Goal: Entertainment & Leisure: Browse casually

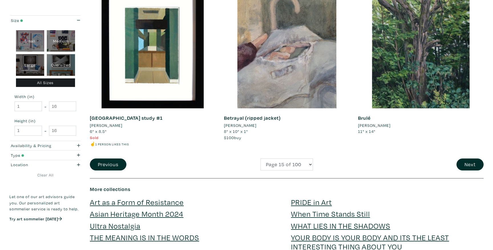
scroll to position [1347, 0]
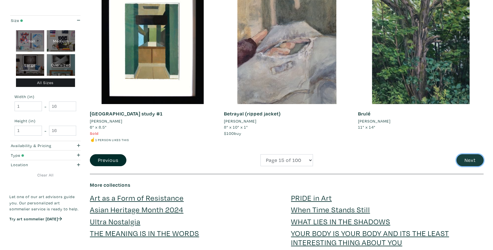
click at [465, 157] on button "Next" at bounding box center [470, 160] width 27 height 12
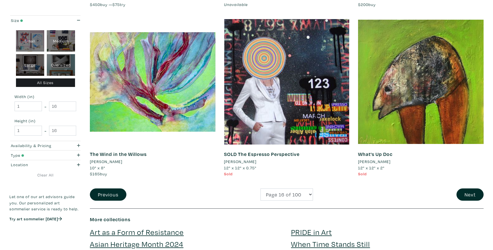
scroll to position [1284, 0]
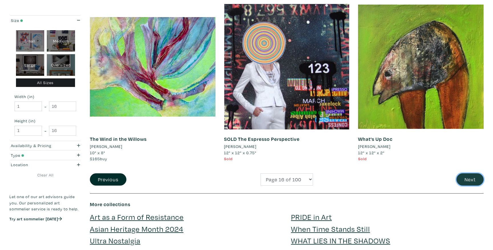
click at [473, 182] on button "Next" at bounding box center [470, 179] width 27 height 12
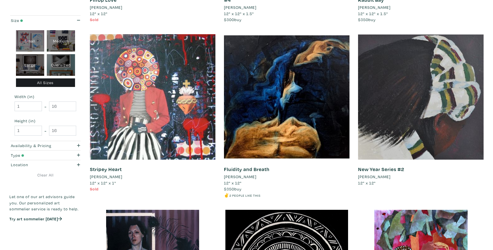
scroll to position [1107, 0]
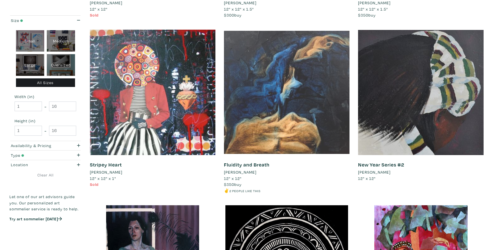
click at [334, 145] on div at bounding box center [287, 93] width 126 height 126
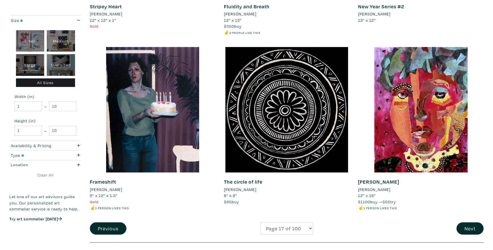
scroll to position [1268, 0]
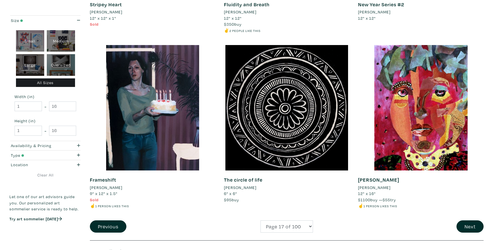
click at [457, 223] on div "Next" at bounding box center [421, 227] width 134 height 12
click at [459, 226] on button "Next" at bounding box center [470, 227] width 27 height 12
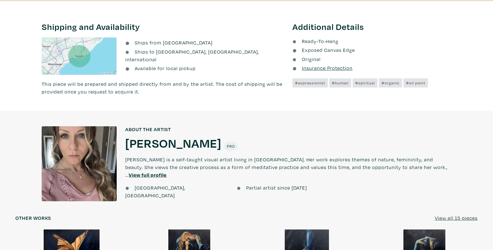
scroll to position [323, 0]
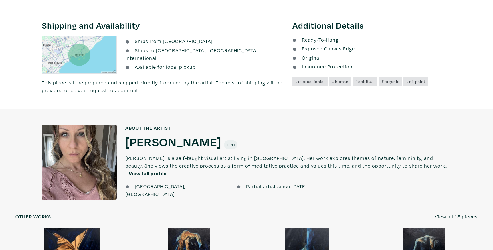
click at [156, 141] on h1 "[PERSON_NAME]" at bounding box center [173, 141] width 96 height 15
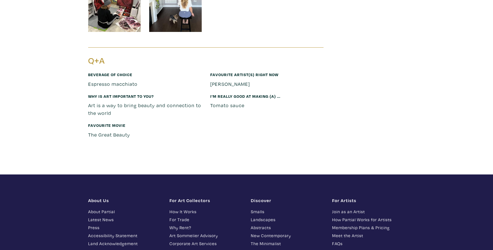
scroll to position [1435, 0]
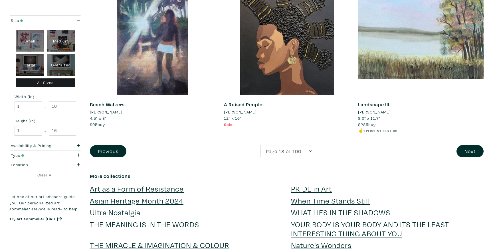
scroll to position [1378, 0]
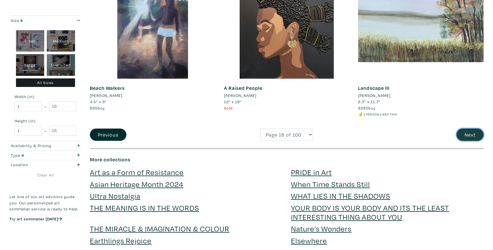
click at [459, 133] on button "Next" at bounding box center [470, 135] width 27 height 12
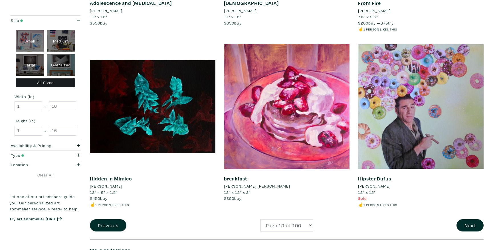
scroll to position [1276, 0]
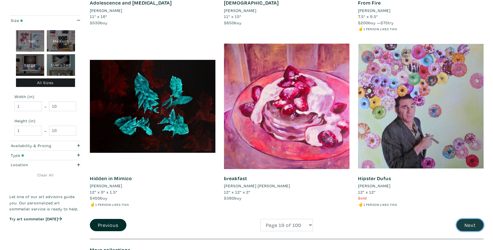
click at [464, 223] on button "Next" at bounding box center [470, 225] width 27 height 12
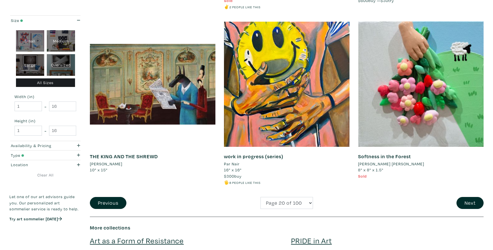
scroll to position [1313, 0]
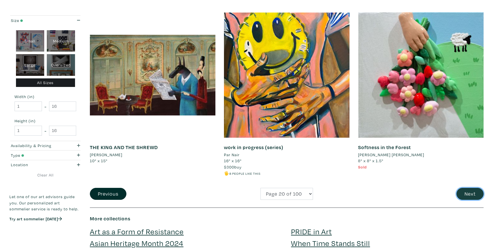
click at [467, 194] on button "Next" at bounding box center [470, 194] width 27 height 12
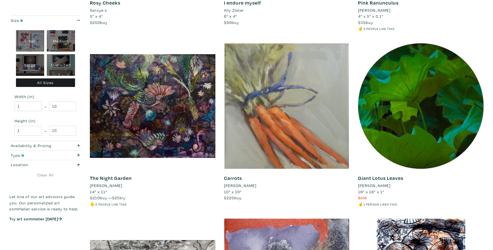
scroll to position [239, 0]
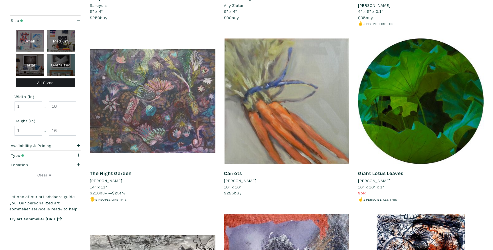
click at [166, 130] on div at bounding box center [153, 102] width 126 height 126
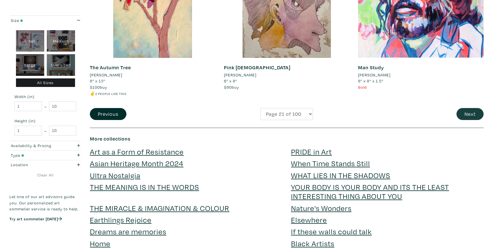
scroll to position [1399, 0]
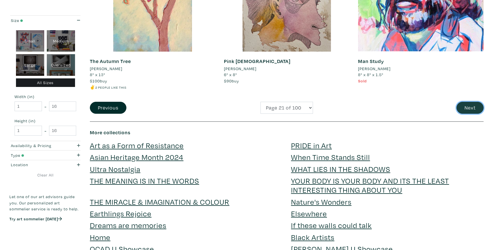
click at [468, 106] on button "Next" at bounding box center [470, 108] width 27 height 12
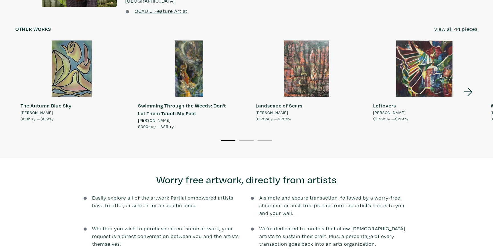
scroll to position [557, 0]
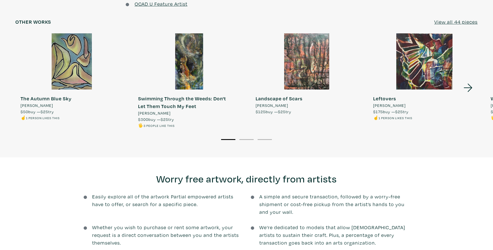
click at [450, 19] on u "View all 44 pieces" at bounding box center [455, 22] width 43 height 7
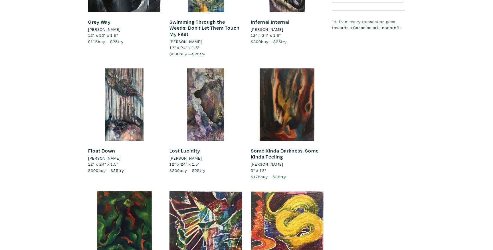
scroll to position [890, 0]
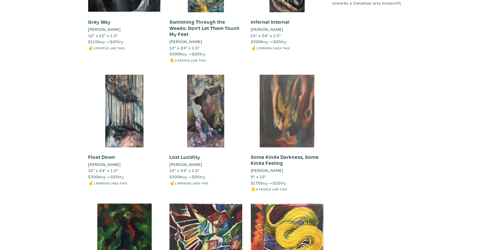
click at [288, 114] on div at bounding box center [287, 111] width 73 height 73
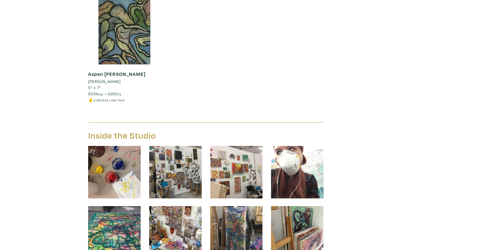
scroll to position [2466, 0]
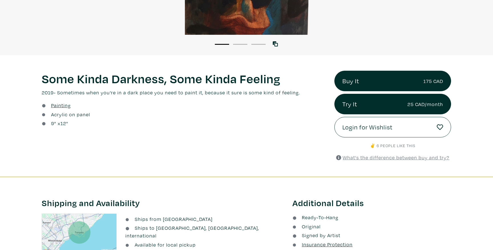
scroll to position [180, 0]
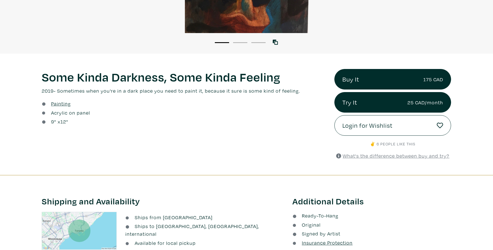
click at [38, 74] on div "Some Kinda Darkness, Some Kinda Feeling Lorem ipsum dolor sit amet, consectetur…" at bounding box center [183, 114] width 293 height 91
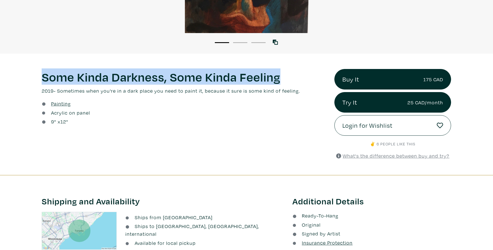
drag, startPoint x: 40, startPoint y: 75, endPoint x: 316, endPoint y: 77, distance: 275.9
click at [316, 77] on div "Some Kinda Darkness, Some Kinda Feeling Lorem ipsum dolor sit amet, consectetur…" at bounding box center [183, 114] width 293 height 91
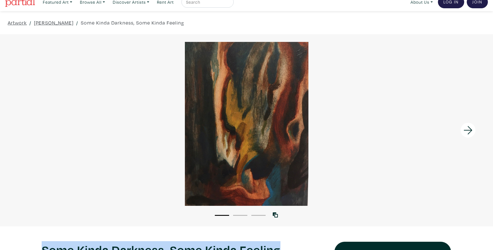
scroll to position [0, 0]
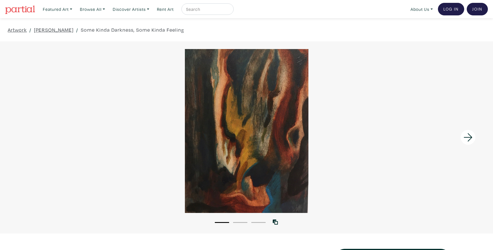
click at [171, 38] on div "Artwork / Lulu H. / Some Kinda Darkness, Some Kinda Feeling" at bounding box center [246, 29] width 493 height 23
drag, startPoint x: 170, startPoint y: 34, endPoint x: 34, endPoint y: 30, distance: 136.5
click at [34, 30] on div "Artwork / Lulu H. / Some Kinda Darkness, Some Kinda Feeling" at bounding box center [246, 29] width 493 height 23
copy div "Lulu H. / Some Kinda Darkness, Some Kinda Feeling"
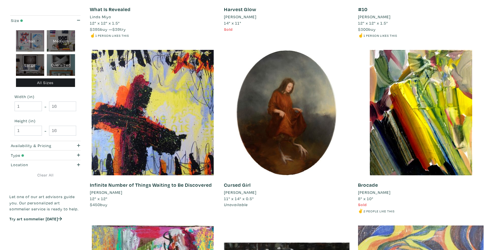
scroll to position [1085, 0]
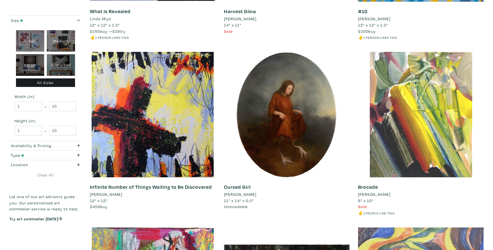
click at [381, 163] on div at bounding box center [421, 115] width 126 height 126
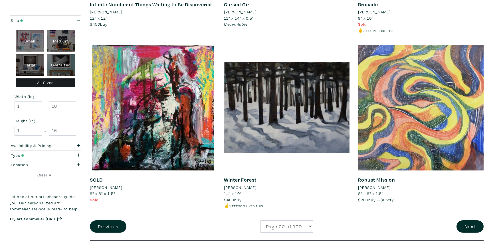
scroll to position [1265, 0]
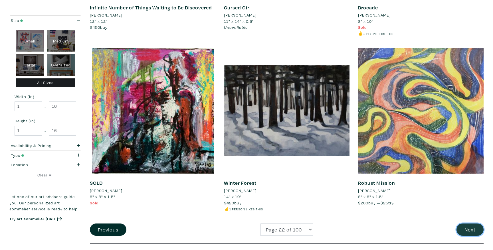
click at [466, 227] on button "Next" at bounding box center [470, 230] width 27 height 12
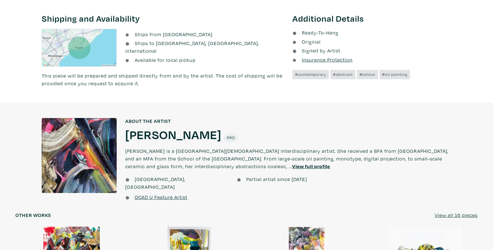
scroll to position [367, 0]
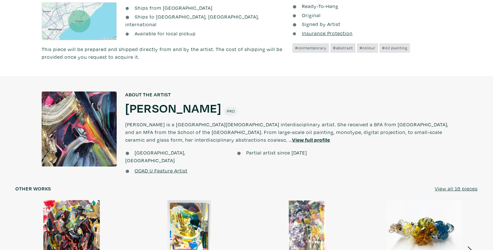
click at [160, 106] on h1 "Donny Nie" at bounding box center [173, 107] width 96 height 15
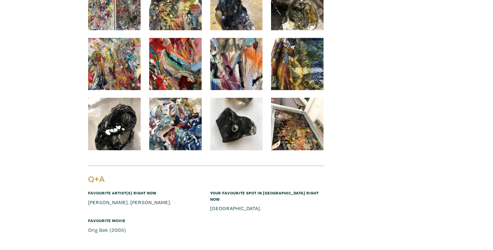
scroll to position [2514, 0]
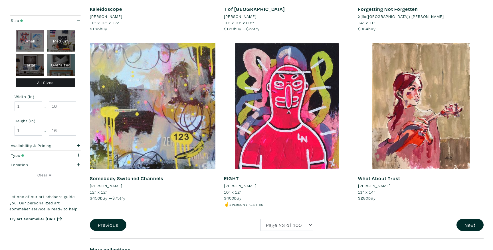
scroll to position [1264, 0]
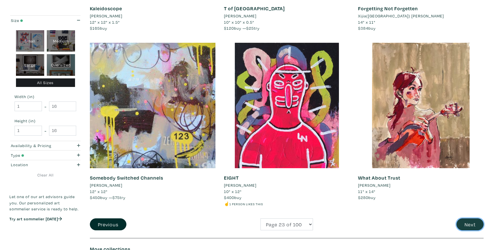
click at [465, 226] on button "Next" at bounding box center [470, 225] width 27 height 12
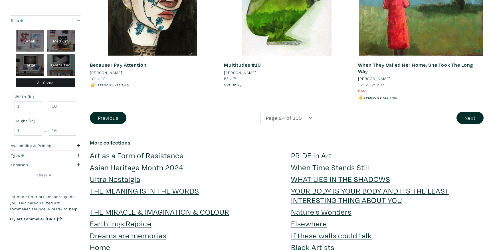
scroll to position [1430, 0]
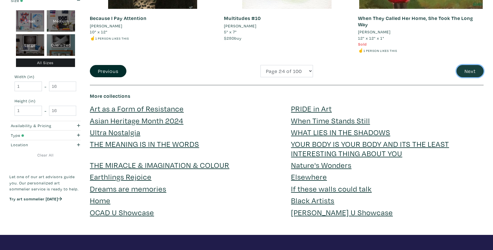
click at [475, 72] on button "Next" at bounding box center [470, 71] width 27 height 12
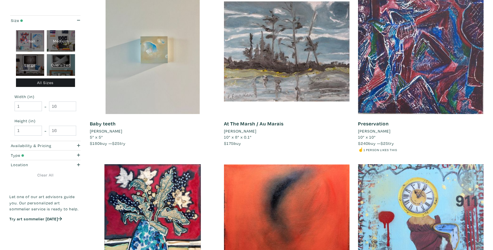
scroll to position [461, 0]
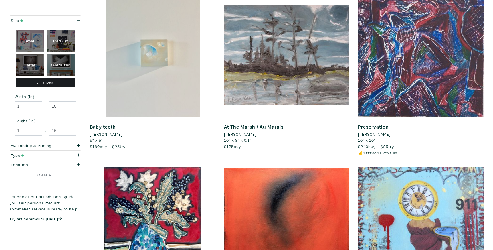
click at [142, 39] on div at bounding box center [153, 55] width 126 height 126
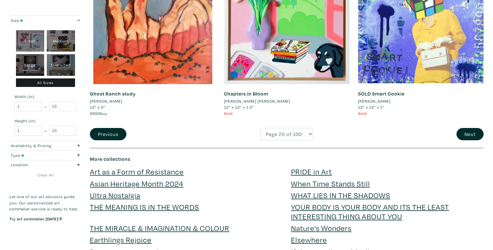
scroll to position [1367, 0]
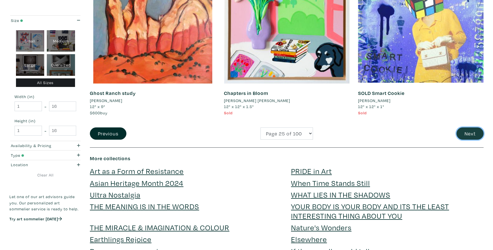
click at [465, 135] on button "Next" at bounding box center [470, 134] width 27 height 12
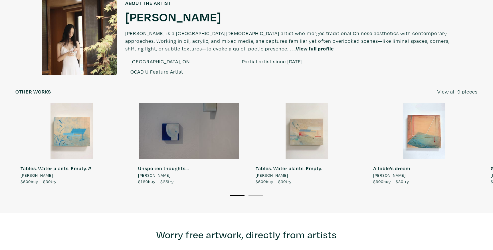
scroll to position [470, 0]
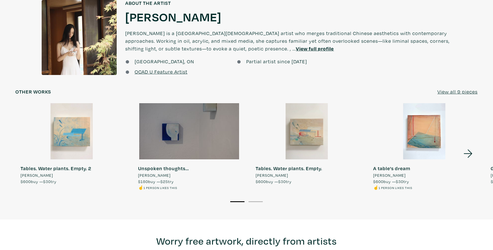
click at [447, 95] on link "View all 9 pieces" at bounding box center [457, 92] width 40 height 8
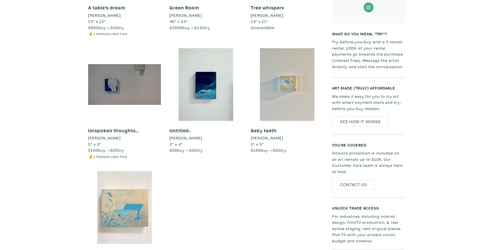
scroll to position [494, 0]
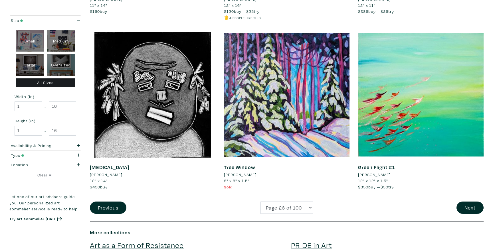
scroll to position [1294, 0]
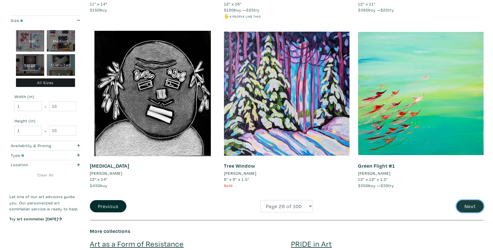
click at [461, 203] on button "Next" at bounding box center [470, 206] width 27 height 12
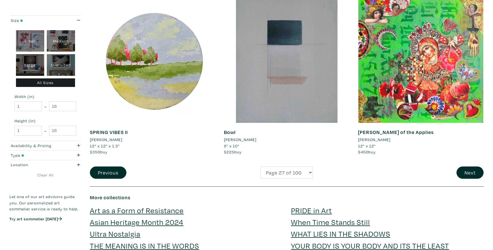
scroll to position [1321, 0]
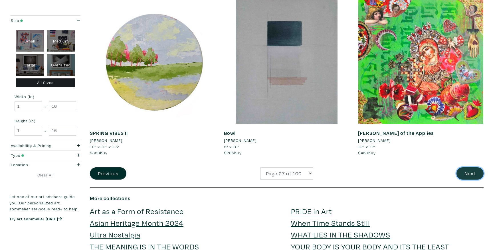
click at [457, 173] on button "Next" at bounding box center [470, 174] width 27 height 12
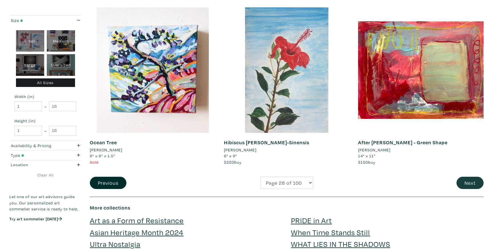
scroll to position [1320, 0]
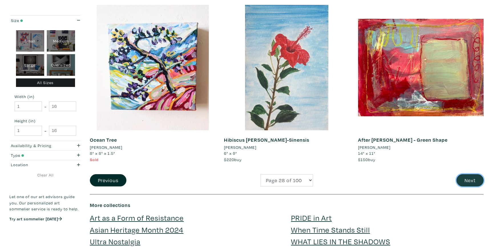
click at [468, 179] on button "Next" at bounding box center [470, 180] width 27 height 12
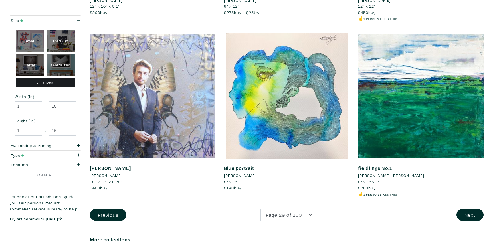
scroll to position [1287, 0]
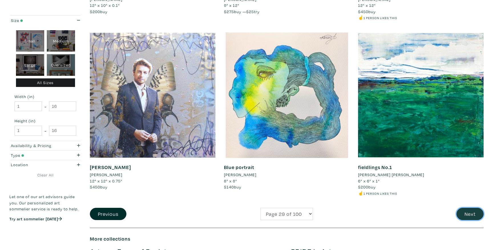
click at [470, 208] on button "Next" at bounding box center [470, 214] width 27 height 12
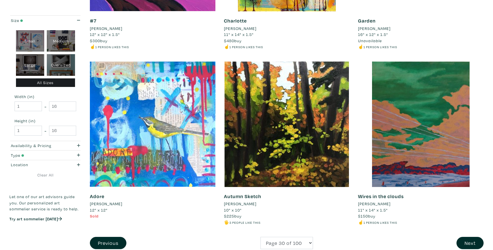
scroll to position [1263, 0]
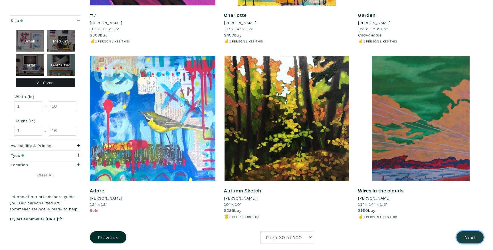
click at [471, 234] on button "Next" at bounding box center [470, 237] width 27 height 12
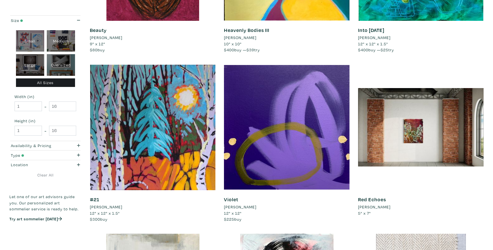
scroll to position [742, 0]
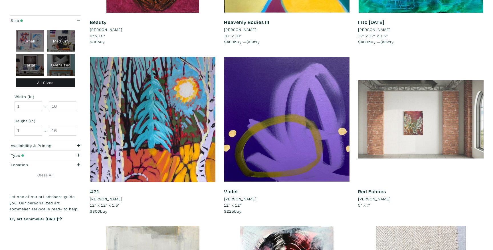
click at [413, 146] on div at bounding box center [421, 120] width 126 height 126
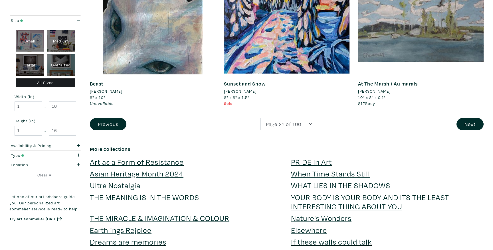
scroll to position [1373, 0]
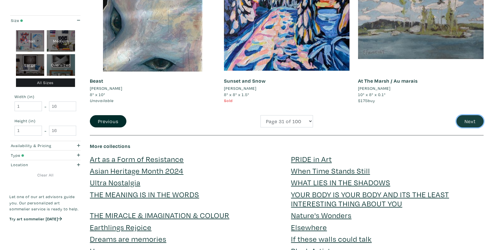
click at [467, 122] on button "Next" at bounding box center [470, 121] width 27 height 12
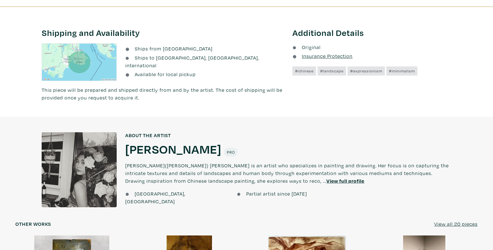
scroll to position [320, 0]
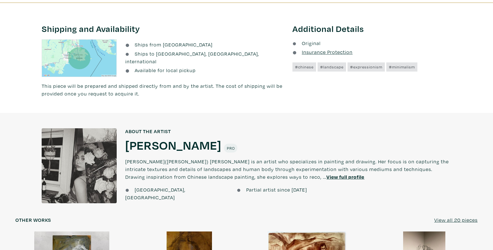
click at [158, 149] on h1 "[PERSON_NAME]" at bounding box center [173, 144] width 96 height 15
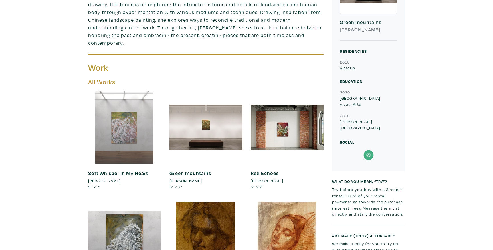
scroll to position [216, 0]
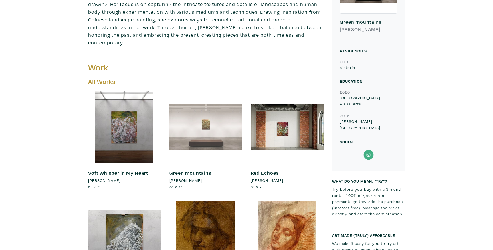
click at [214, 124] on div at bounding box center [206, 127] width 73 height 73
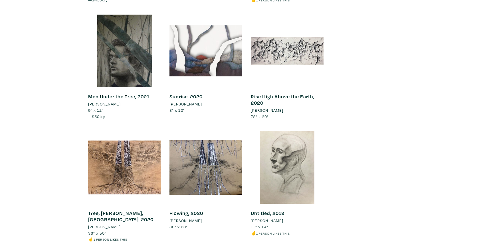
scroll to position [762, 0]
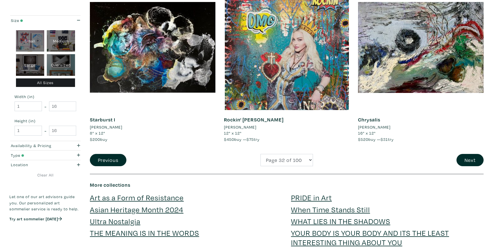
scroll to position [1342, 0]
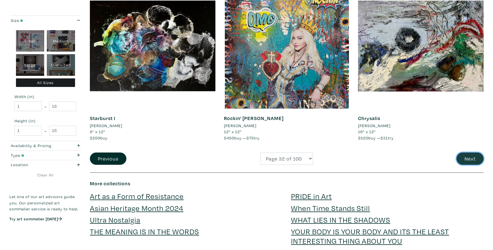
click at [473, 162] on button "Next" at bounding box center [470, 159] width 27 height 12
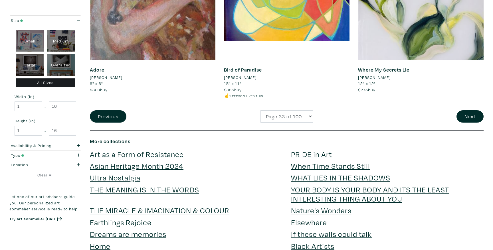
scroll to position [1375, 0]
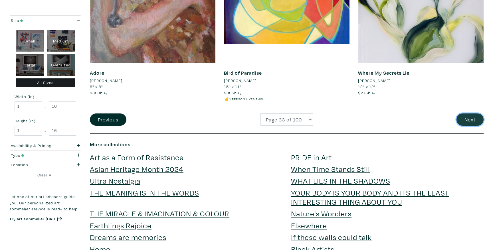
click at [468, 120] on button "Next" at bounding box center [470, 120] width 27 height 12
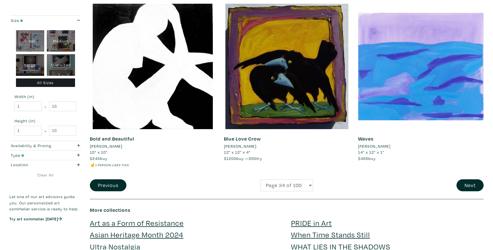
scroll to position [1325, 0]
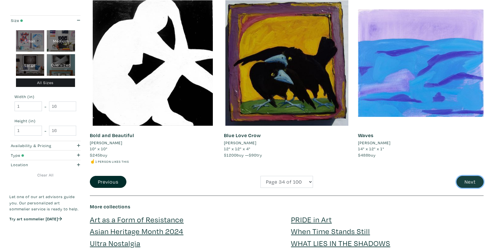
click at [467, 185] on button "Next" at bounding box center [470, 182] width 27 height 12
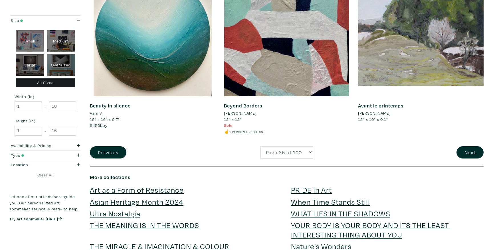
scroll to position [1353, 0]
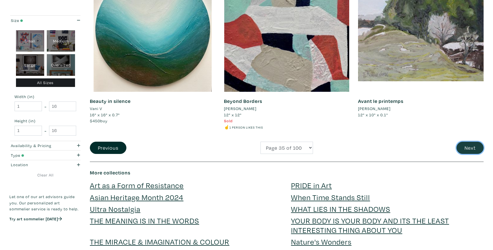
click at [473, 150] on button "Next" at bounding box center [470, 148] width 27 height 12
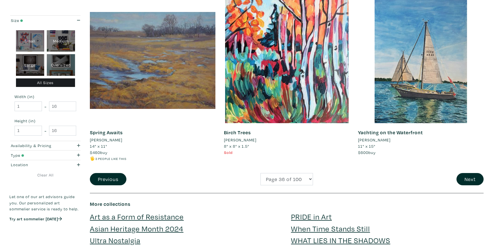
scroll to position [1354, 0]
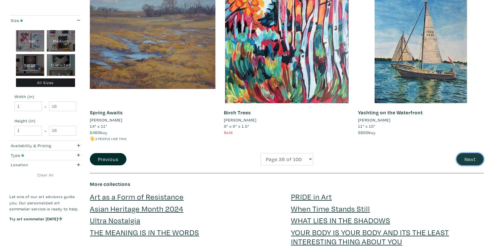
click at [469, 157] on button "Next" at bounding box center [470, 159] width 27 height 12
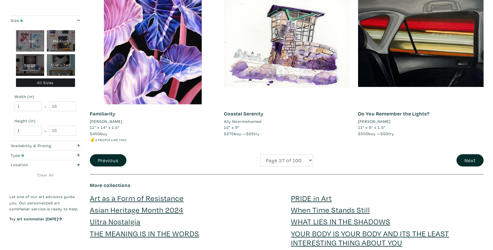
scroll to position [1335, 0]
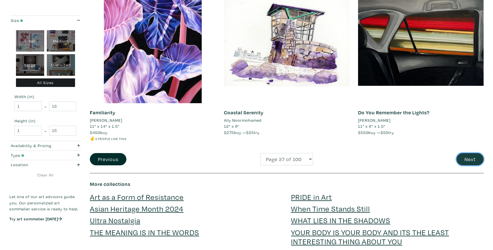
click at [470, 157] on button "Next" at bounding box center [470, 159] width 27 height 12
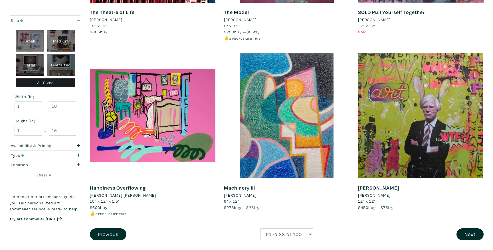
scroll to position [1272, 0]
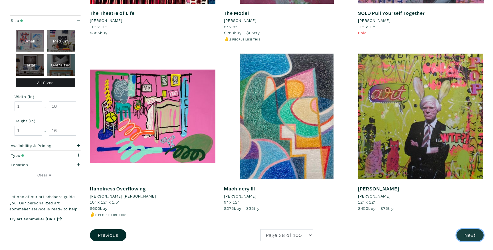
click at [466, 238] on button "Next" at bounding box center [470, 235] width 27 height 12
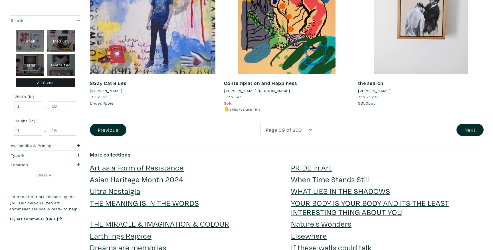
scroll to position [1365, 0]
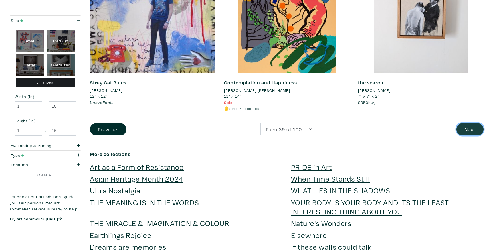
click at [477, 132] on button "Next" at bounding box center [470, 129] width 27 height 12
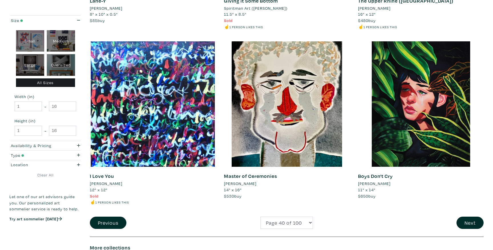
scroll to position [1292, 0]
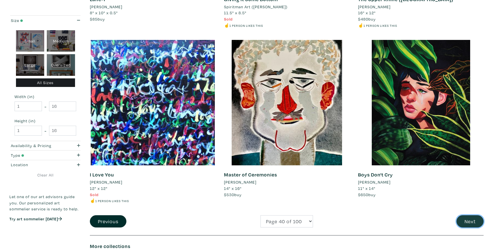
click at [473, 225] on button "Next" at bounding box center [470, 221] width 27 height 12
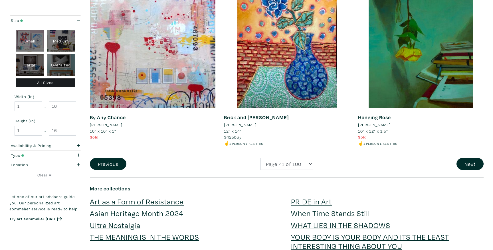
scroll to position [1326, 0]
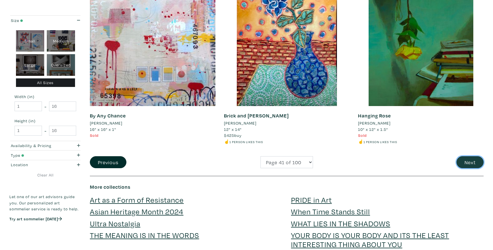
click at [469, 161] on button "Next" at bounding box center [470, 162] width 27 height 12
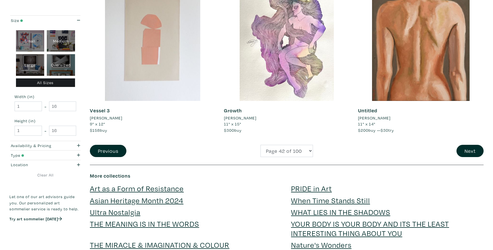
scroll to position [1347, 0]
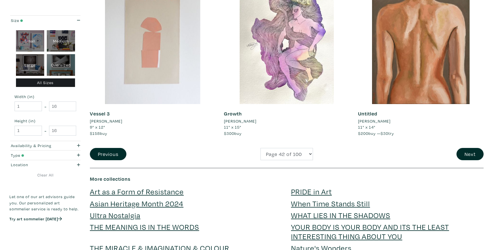
click at [464, 154] on button "Next" at bounding box center [470, 154] width 27 height 12
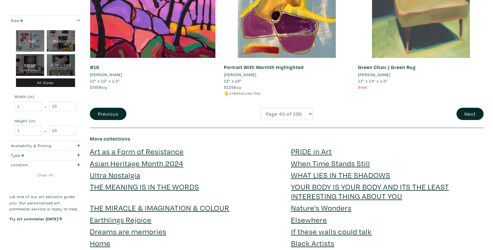
scroll to position [1381, 0]
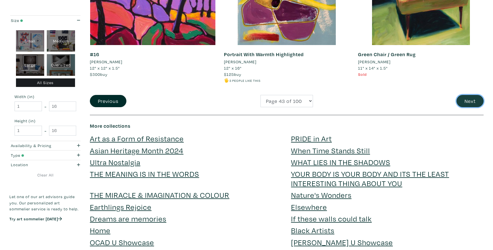
click at [470, 106] on button "Next" at bounding box center [470, 101] width 27 height 12
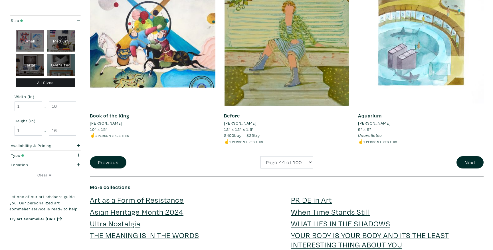
scroll to position [1349, 0]
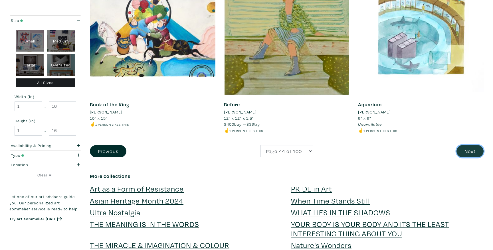
click at [466, 150] on button "Next" at bounding box center [470, 151] width 27 height 12
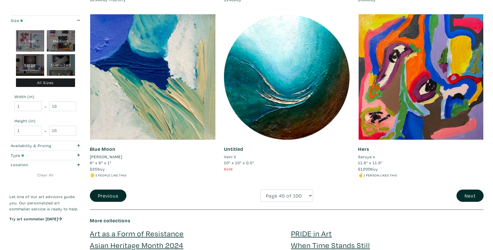
scroll to position [1299, 0]
click at [460, 192] on button "Next" at bounding box center [470, 196] width 27 height 12
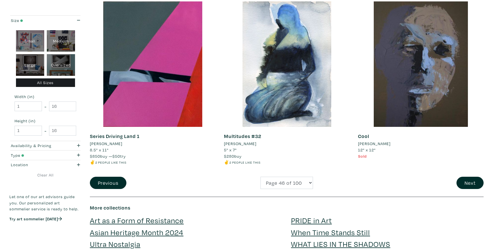
scroll to position [1331, 0]
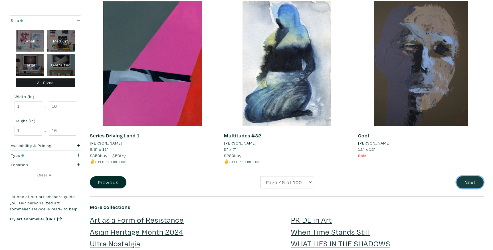
click at [466, 178] on button "Next" at bounding box center [470, 182] width 27 height 12
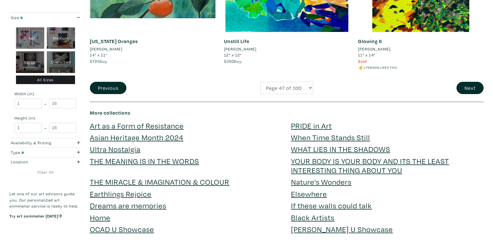
scroll to position [1406, 0]
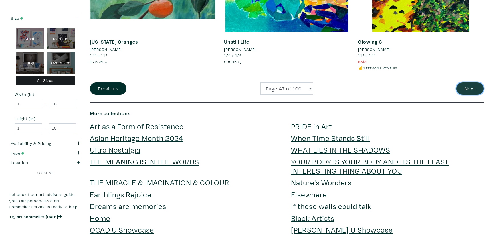
click at [462, 88] on button "Next" at bounding box center [470, 88] width 27 height 12
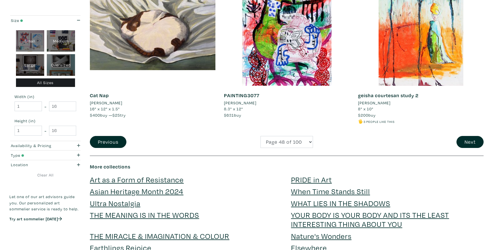
scroll to position [1364, 0]
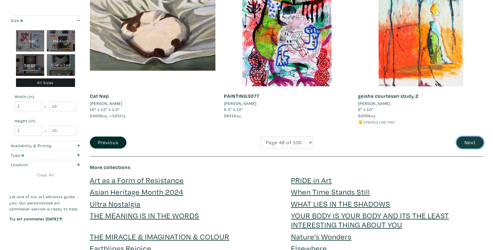
click at [468, 141] on button "Next" at bounding box center [470, 143] width 27 height 12
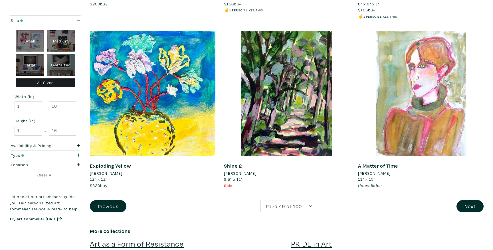
scroll to position [1431, 0]
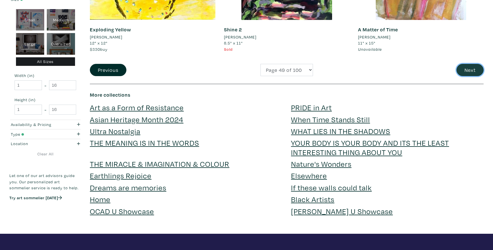
click at [465, 72] on button "Next" at bounding box center [470, 70] width 27 height 12
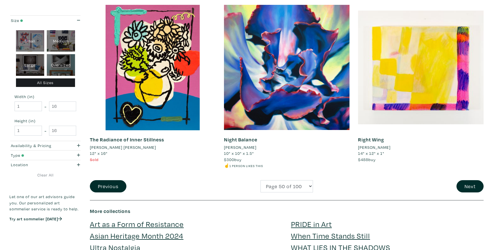
scroll to position [1309, 0]
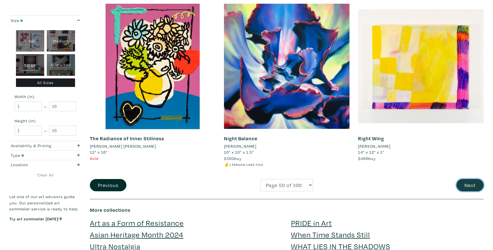
click at [468, 184] on button "Next" at bounding box center [470, 185] width 27 height 12
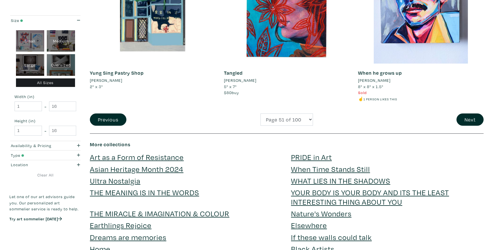
scroll to position [1388, 0]
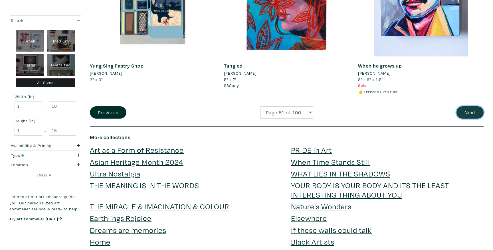
click at [465, 108] on button "Next" at bounding box center [470, 112] width 27 height 12
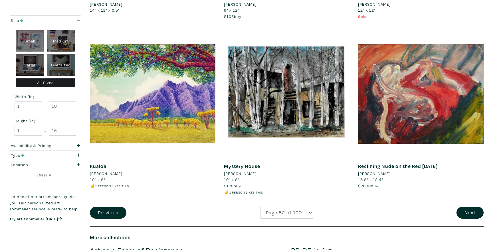
scroll to position [1293, 0]
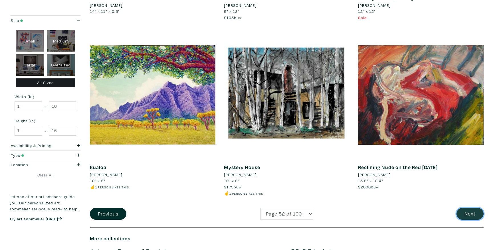
click at [462, 215] on button "Next" at bounding box center [470, 214] width 27 height 12
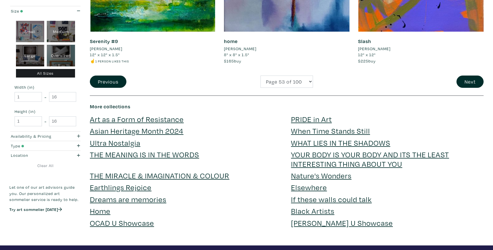
scroll to position [1388, 0]
click at [471, 85] on button "Next" at bounding box center [470, 82] width 27 height 12
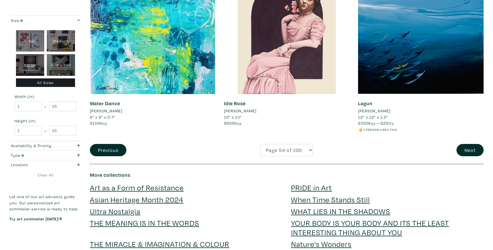
scroll to position [1354, 0]
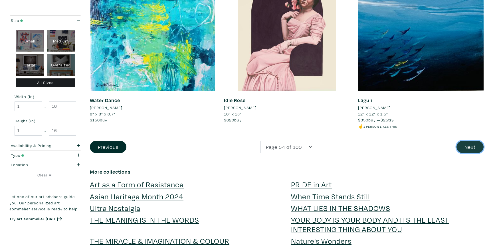
click at [476, 143] on button "Next" at bounding box center [470, 147] width 27 height 12
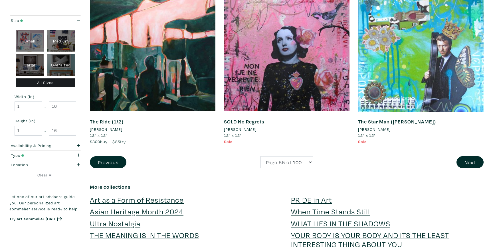
scroll to position [1326, 0]
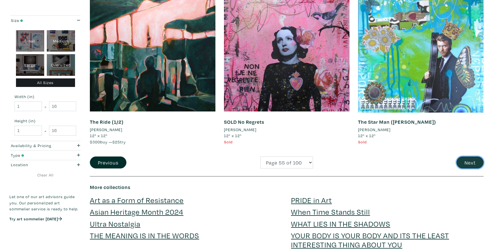
click at [466, 159] on button "Next" at bounding box center [470, 163] width 27 height 12
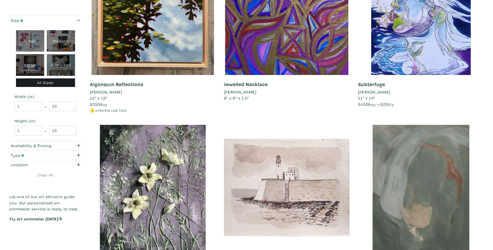
scroll to position [320, 0]
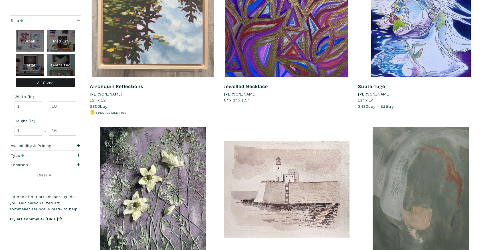
click at [143, 47] on div at bounding box center [153, 14] width 126 height 126
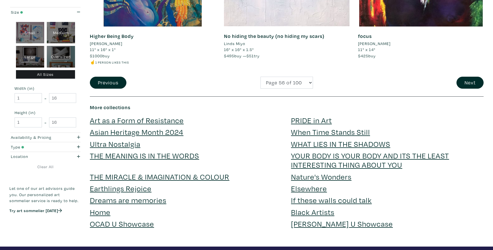
scroll to position [1425, 0]
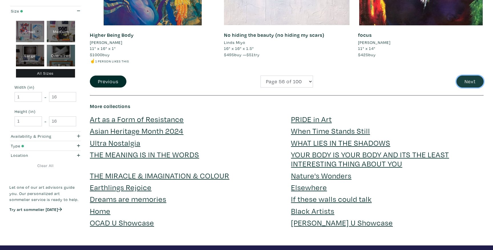
click at [471, 78] on button "Next" at bounding box center [470, 82] width 27 height 12
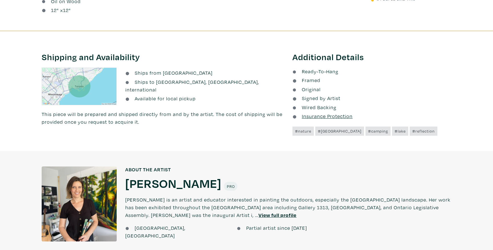
scroll to position [302, 0]
click at [151, 176] on h1 "[PERSON_NAME]" at bounding box center [173, 183] width 96 height 15
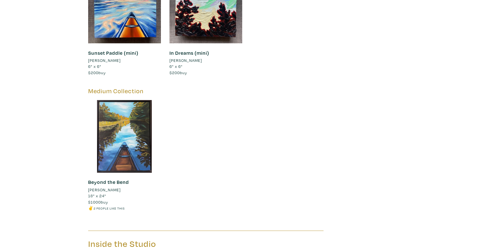
scroll to position [4082, 0]
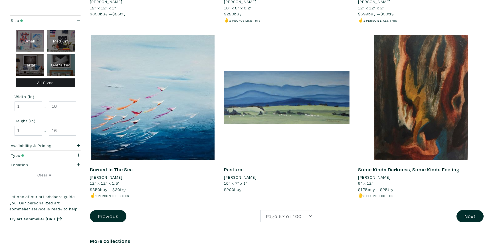
scroll to position [1327, 0]
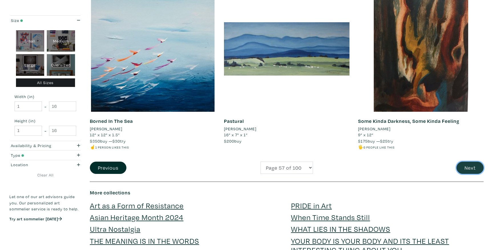
click at [470, 165] on button "Next" at bounding box center [470, 168] width 27 height 12
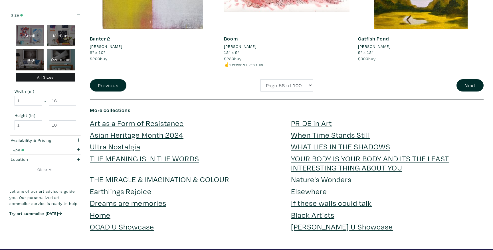
scroll to position [1416, 0]
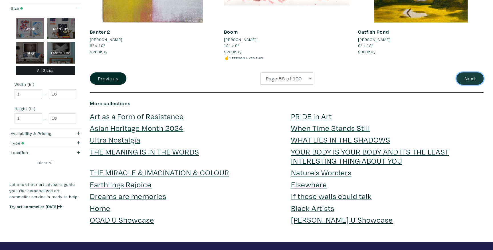
click at [464, 79] on button "Next" at bounding box center [470, 78] width 27 height 12
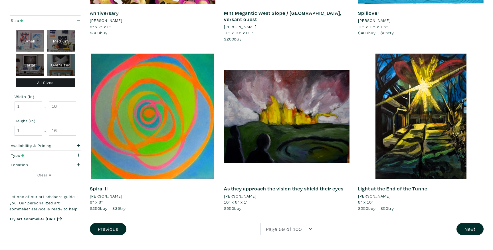
scroll to position [1278, 0]
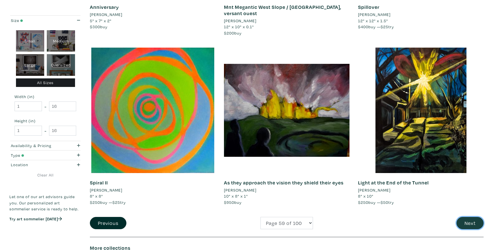
click at [457, 224] on button "Next" at bounding box center [470, 223] width 27 height 12
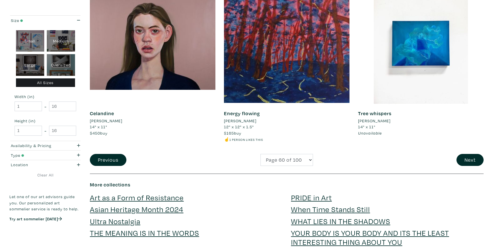
scroll to position [1347, 0]
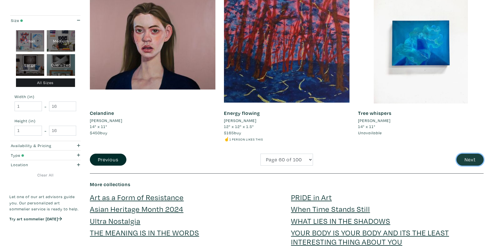
click at [466, 156] on button "Next" at bounding box center [470, 160] width 27 height 12
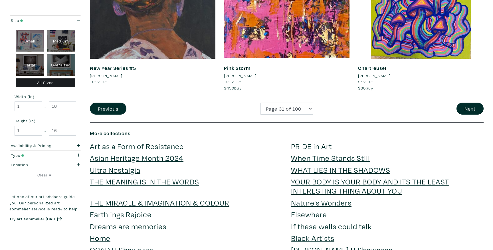
scroll to position [1382, 0]
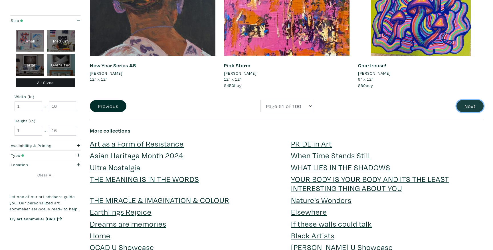
click at [467, 102] on button "Next" at bounding box center [470, 106] width 27 height 12
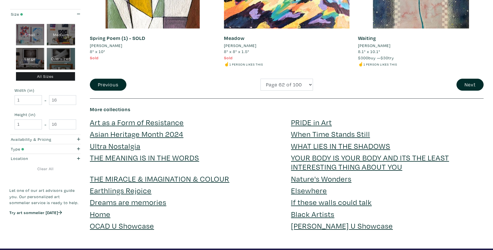
scroll to position [1421, 0]
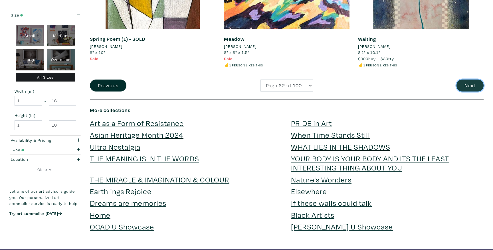
click at [470, 80] on button "Next" at bounding box center [470, 86] width 27 height 12
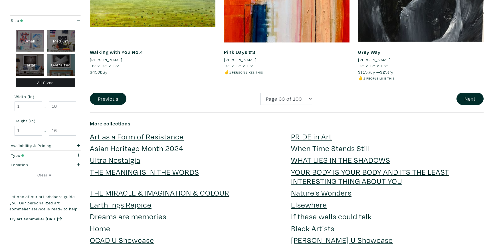
scroll to position [1402, 0]
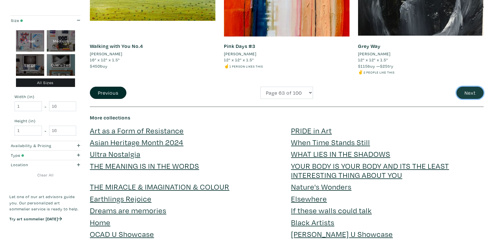
click at [466, 93] on button "Next" at bounding box center [470, 93] width 27 height 12
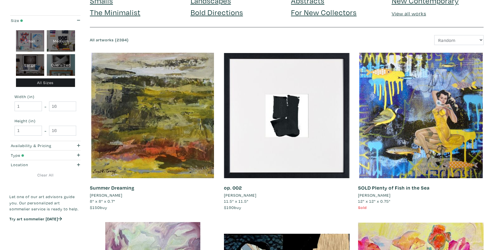
scroll to position [50, 0]
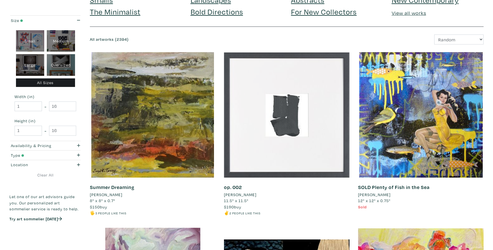
click at [315, 154] on div at bounding box center [287, 115] width 126 height 126
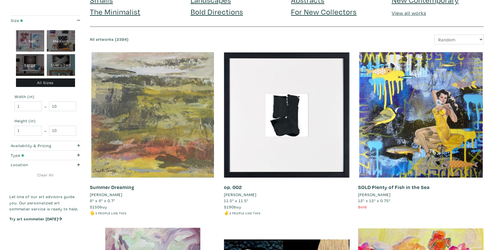
click at [141, 156] on div at bounding box center [153, 115] width 126 height 126
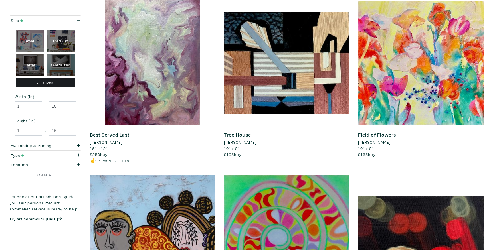
scroll to position [283, 0]
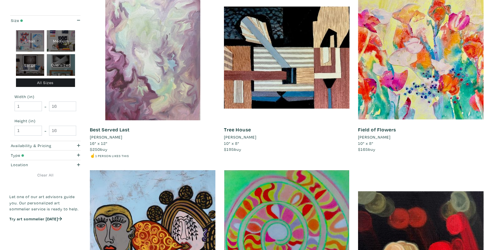
click at [115, 92] on div at bounding box center [153, 58] width 126 height 126
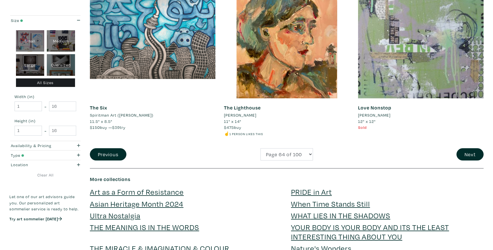
scroll to position [1347, 0]
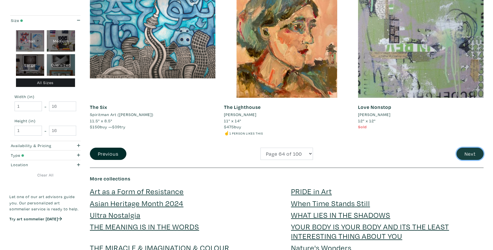
click at [463, 154] on button "Next" at bounding box center [470, 154] width 27 height 12
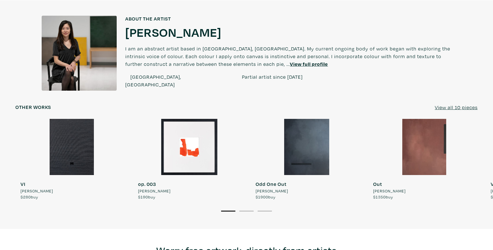
scroll to position [431, 0]
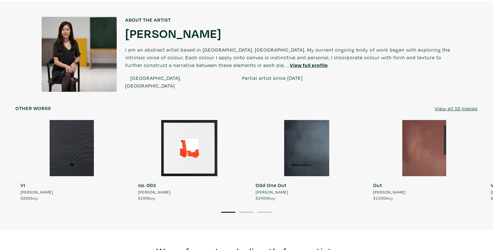
click at [459, 108] on u "View all 10 pieces" at bounding box center [456, 108] width 43 height 7
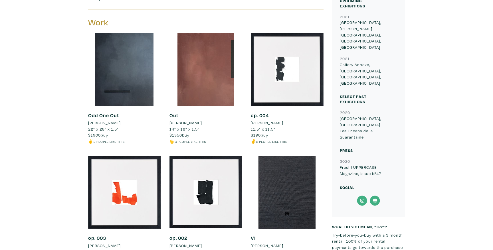
scroll to position [267, 0]
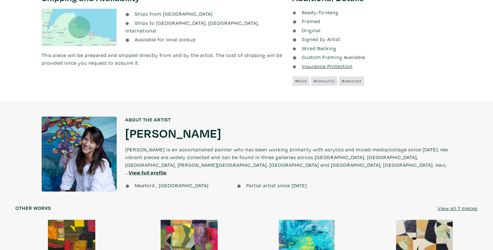
scroll to position [356, 0]
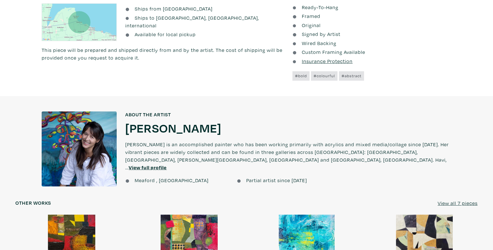
click at [181, 127] on h1 "[PERSON_NAME]" at bounding box center [173, 127] width 96 height 15
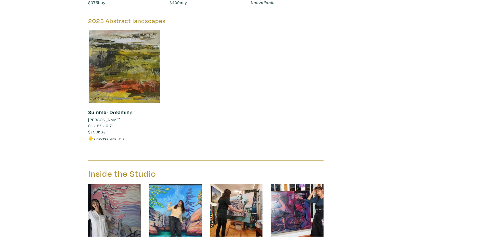
scroll to position [852, 0]
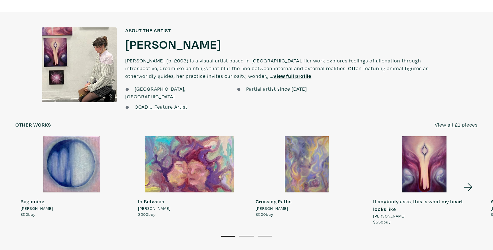
scroll to position [504, 0]
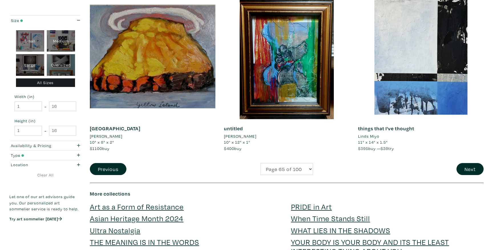
scroll to position [1322, 0]
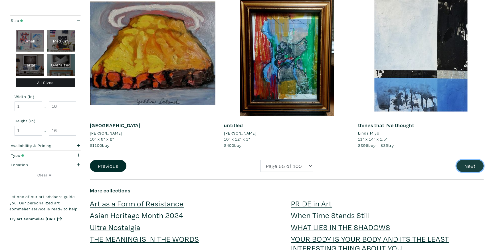
click at [473, 163] on button "Next" at bounding box center [470, 166] width 27 height 12
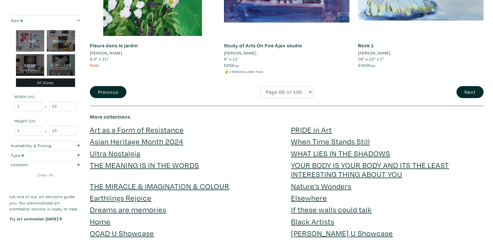
scroll to position [1414, 0]
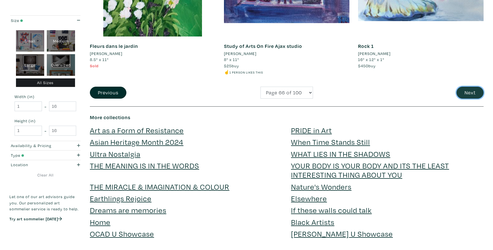
click at [467, 90] on button "Next" at bounding box center [470, 93] width 27 height 12
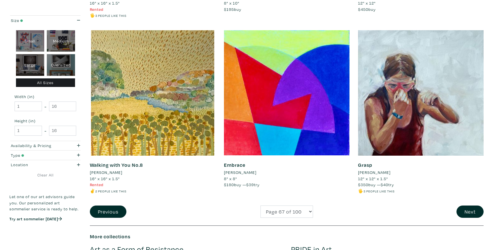
scroll to position [1294, 0]
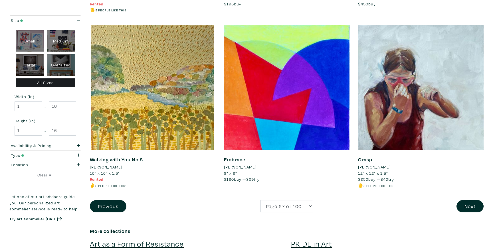
click at [464, 199] on div "Grasp Corynn Kokolakis 12" x 12" x 1.5" $350 buy — $40 try 🖐️ 3 people like thi…" at bounding box center [421, 113] width 134 height 176
click at [465, 205] on button "Next" at bounding box center [470, 206] width 27 height 12
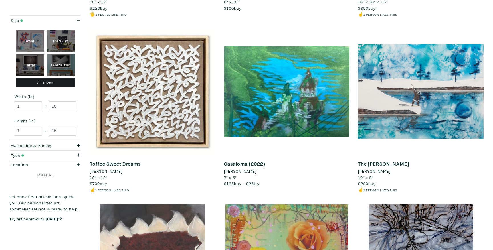
scroll to position [938, 0]
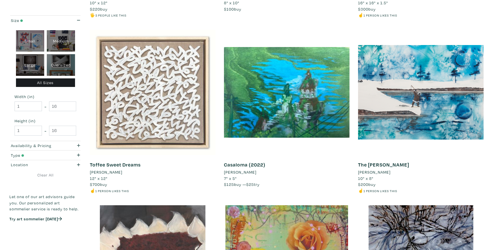
click at [197, 130] on div at bounding box center [153, 93] width 126 height 126
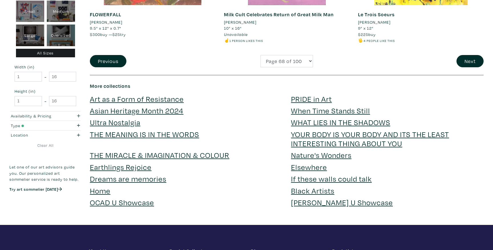
scroll to position [1434, 0]
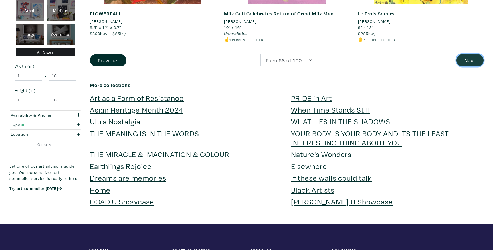
click at [462, 63] on button "Next" at bounding box center [470, 60] width 27 height 12
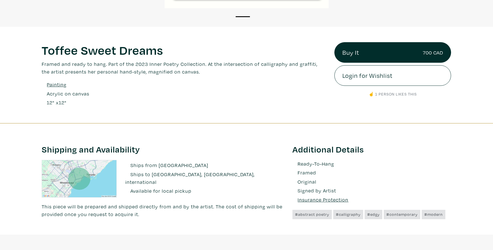
scroll to position [203, 0]
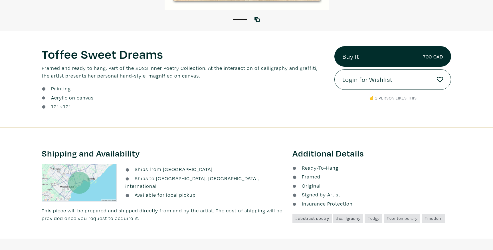
click at [116, 56] on h1 "Toffee Sweet Dreams" at bounding box center [184, 53] width 284 height 15
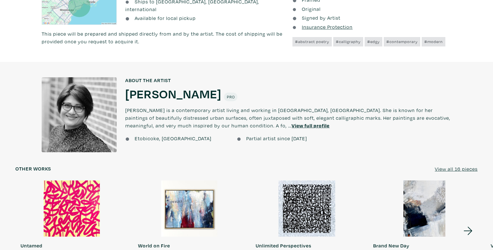
scroll to position [385, 0]
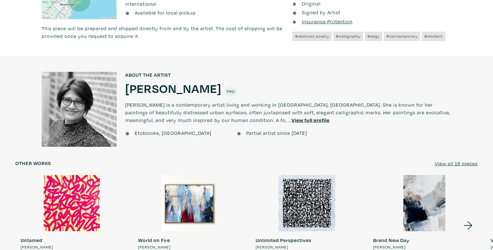
click at [166, 96] on p "Aadila Munshi is a contemporary artist living and working in Toronto, Canada. S…" at bounding box center [288, 112] width 326 height 33
click at [165, 90] on h1 "Aadila Munshi" at bounding box center [173, 87] width 96 height 15
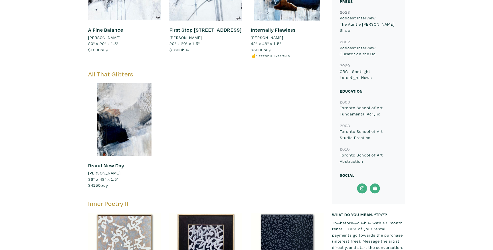
scroll to position [237, 0]
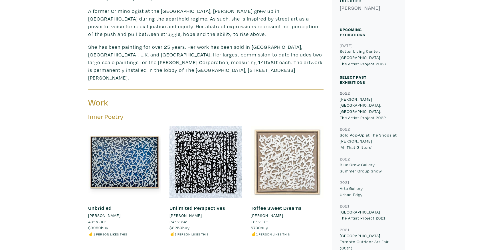
click at [291, 159] on div at bounding box center [287, 162] width 73 height 73
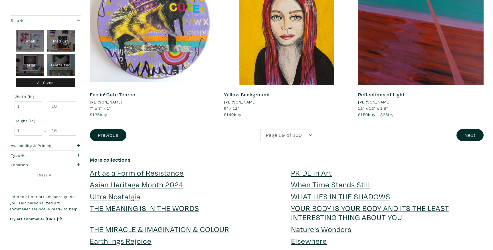
scroll to position [1370, 0]
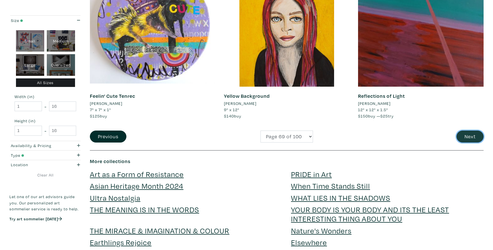
click at [477, 138] on button "Next" at bounding box center [470, 137] width 27 height 12
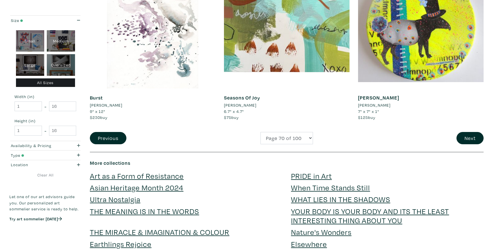
scroll to position [1370, 0]
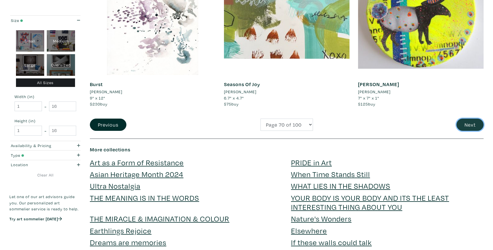
click at [473, 128] on button "Next" at bounding box center [470, 125] width 27 height 12
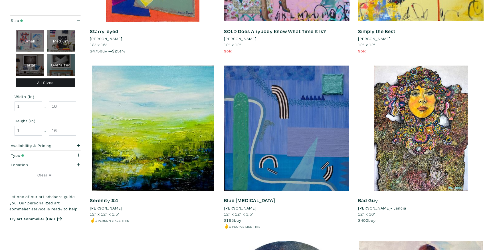
scroll to position [213, 0]
